Goal: Transaction & Acquisition: Book appointment/travel/reservation

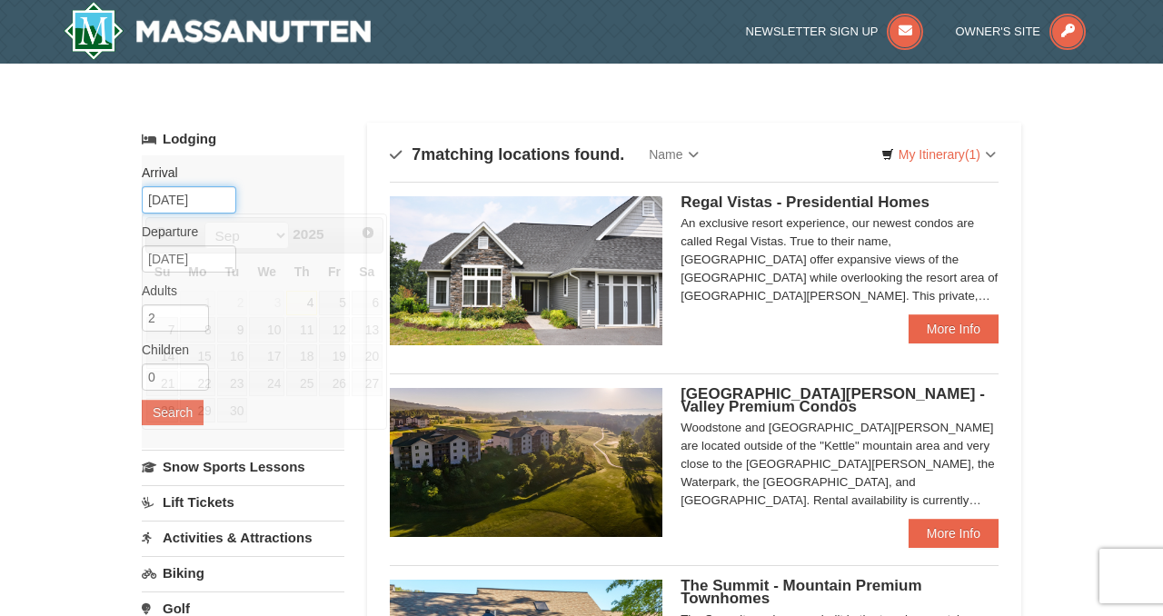
click at [209, 202] on input "[DATE]" at bounding box center [189, 199] width 94 height 27
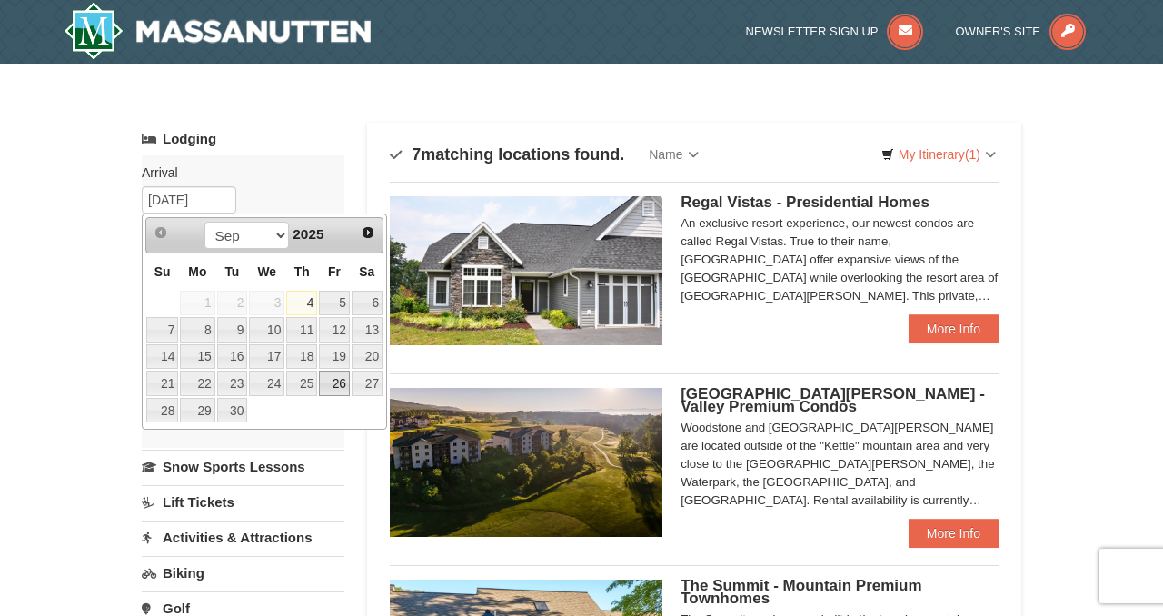
click at [331, 372] on link "26" at bounding box center [334, 383] width 31 height 25
type input "[DATE]"
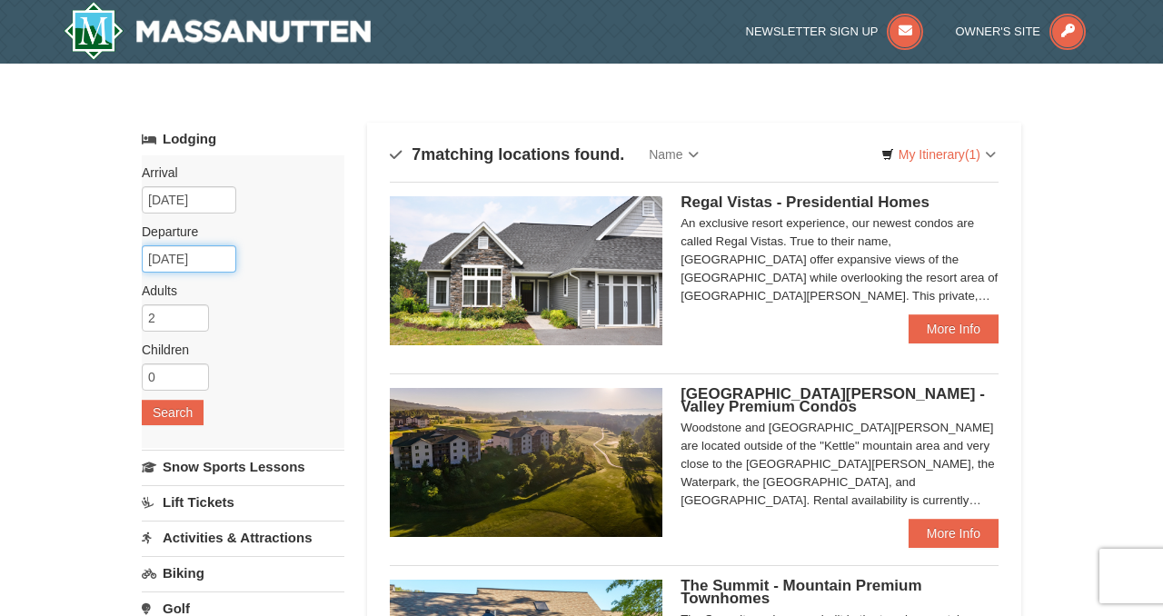
click at [181, 260] on input "[DATE]" at bounding box center [189, 258] width 94 height 27
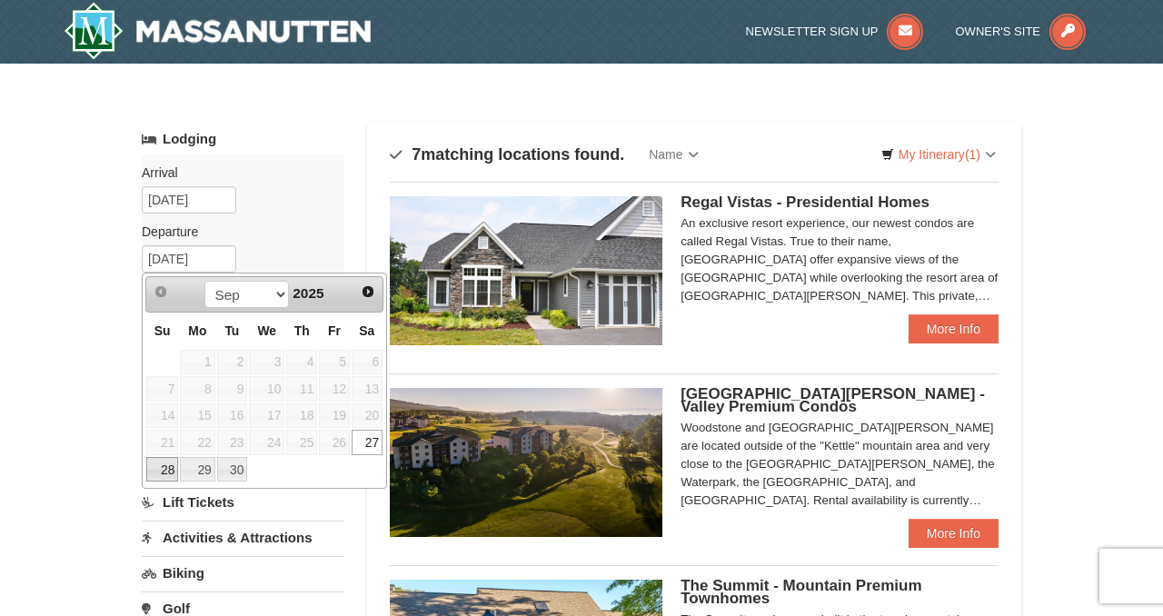
click at [167, 461] on link "28" at bounding box center [162, 469] width 32 height 25
type input "[DATE]"
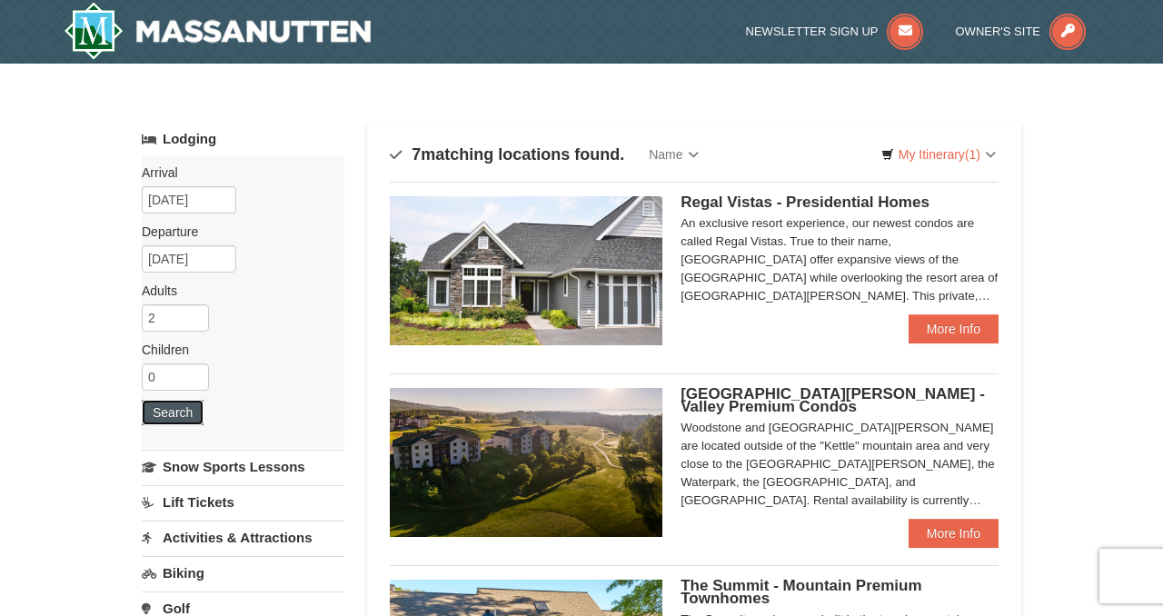
click at [174, 413] on button "Search" at bounding box center [173, 412] width 62 height 25
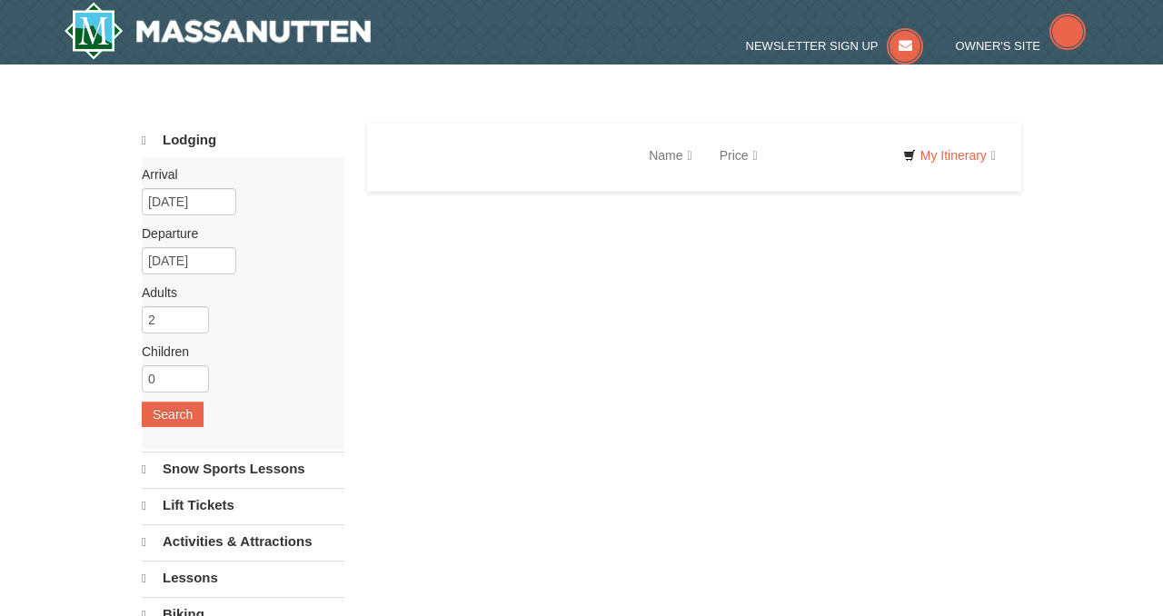
select select "9"
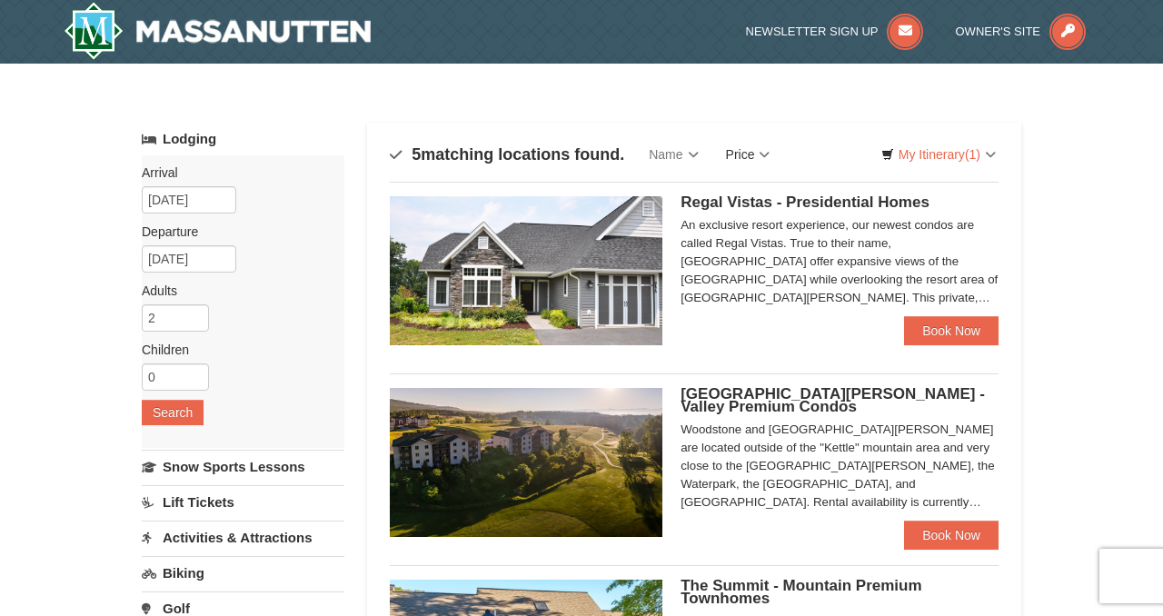
click at [772, 148] on link "Price" at bounding box center [748, 154] width 72 height 36
click at [790, 183] on link "Price (Low to High)" at bounding box center [785, 192] width 145 height 24
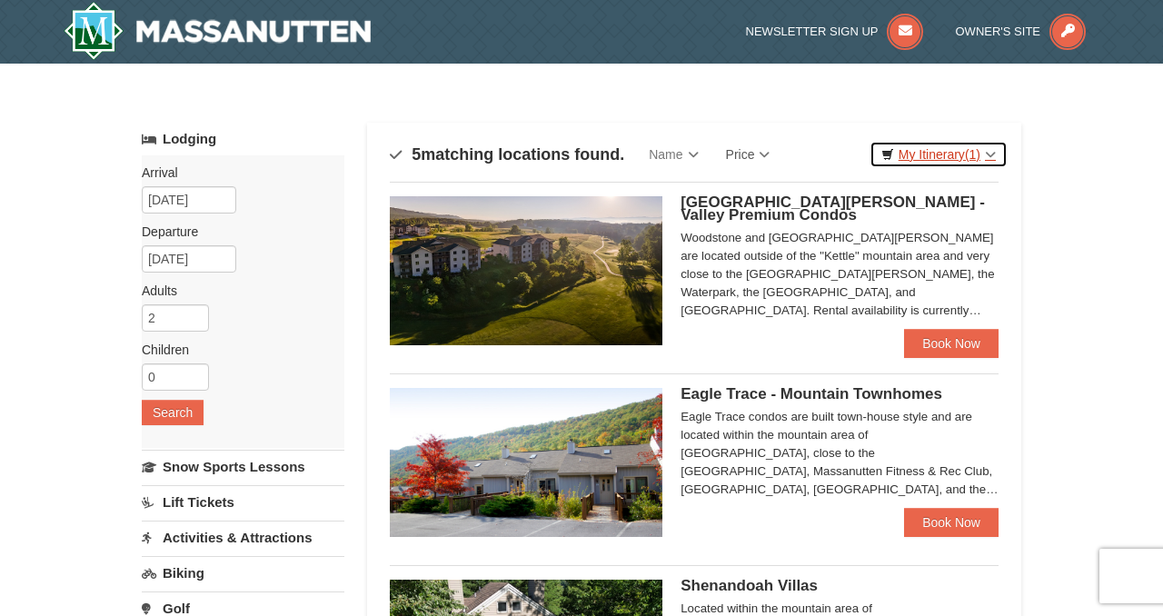
click at [958, 148] on link "My Itinerary (1)" at bounding box center [938, 154] width 138 height 27
